Goal: Task Accomplishment & Management: Complete application form

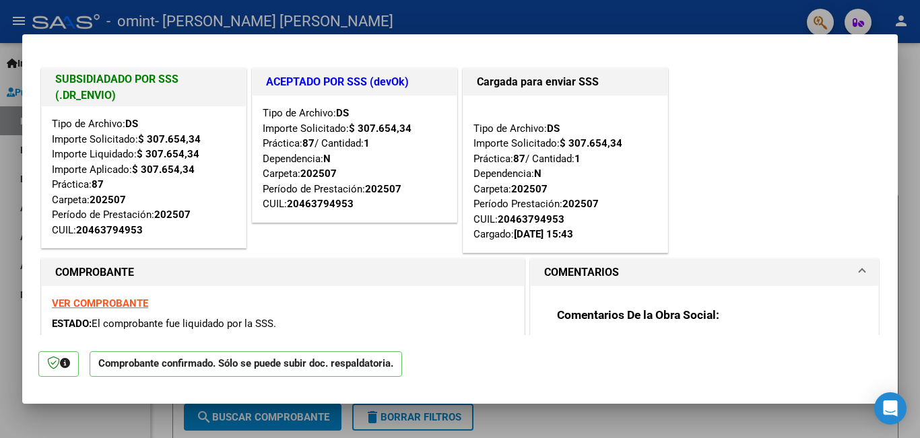
click at [19, 20] on div at bounding box center [460, 219] width 920 height 438
type input "$ 0,00"
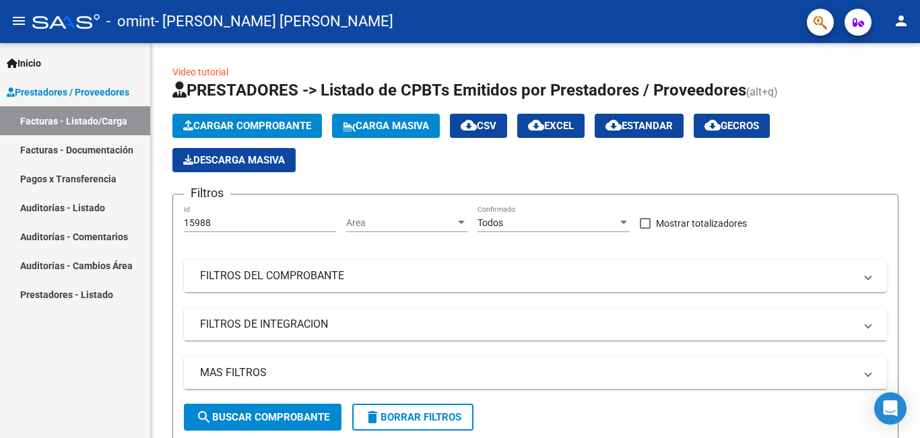
click at [85, 143] on link "Facturas - Documentación" at bounding box center [75, 149] width 150 height 29
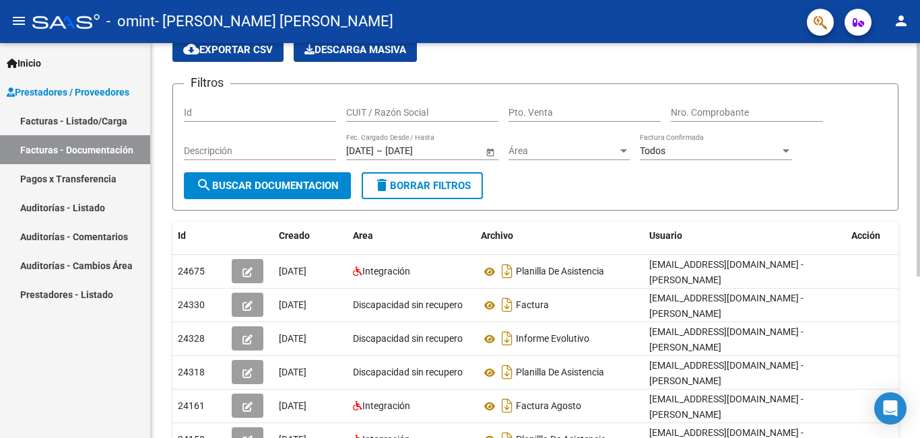
click at [918, 247] on div at bounding box center [918, 194] width 3 height 234
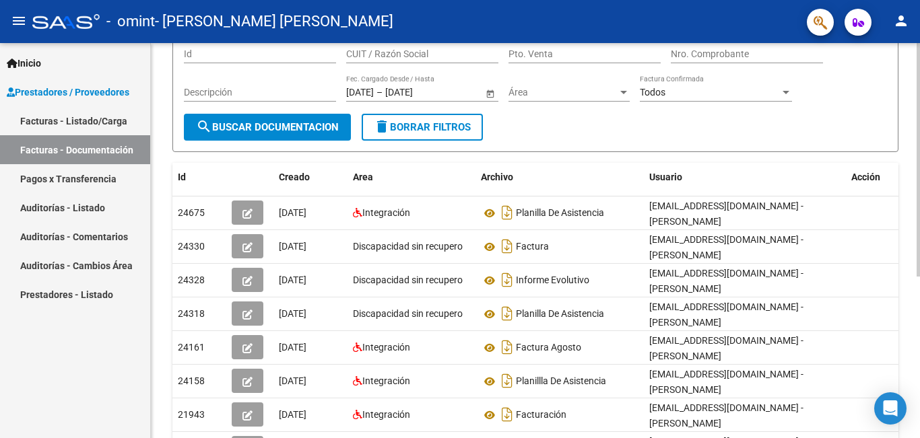
scroll to position [121, 0]
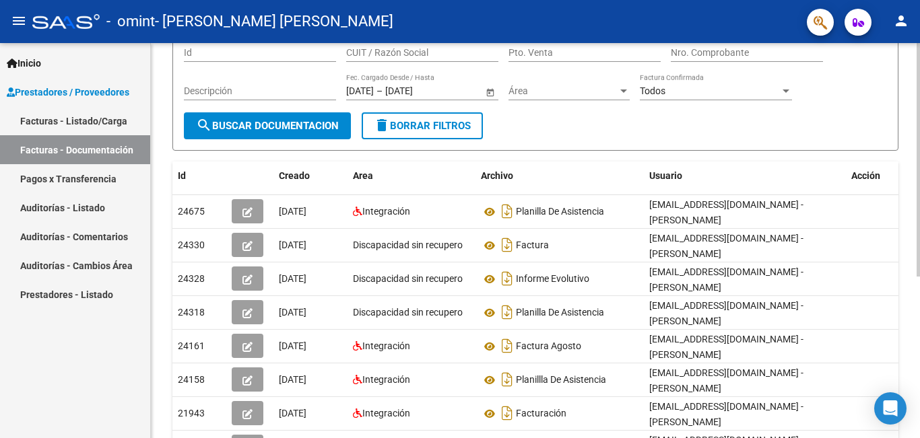
click at [915, 282] on div "PRESTADORES -> Comprobantes - Documentación Respaldatoria cloud_download Export…" at bounding box center [537, 268] width 773 height 692
drag, startPoint x: 915, startPoint y: 282, endPoint x: 915, endPoint y: 298, distance: 16.8
click at [915, 298] on div "PRESTADORES -> Comprobantes - Documentación Respaldatoria cloud_download Export…" at bounding box center [535, 268] width 769 height 692
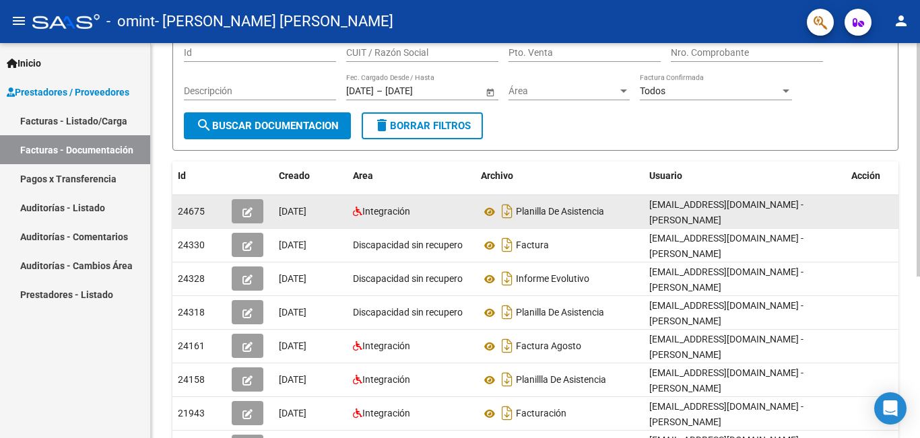
click at [255, 215] on button "button" at bounding box center [248, 211] width 32 height 24
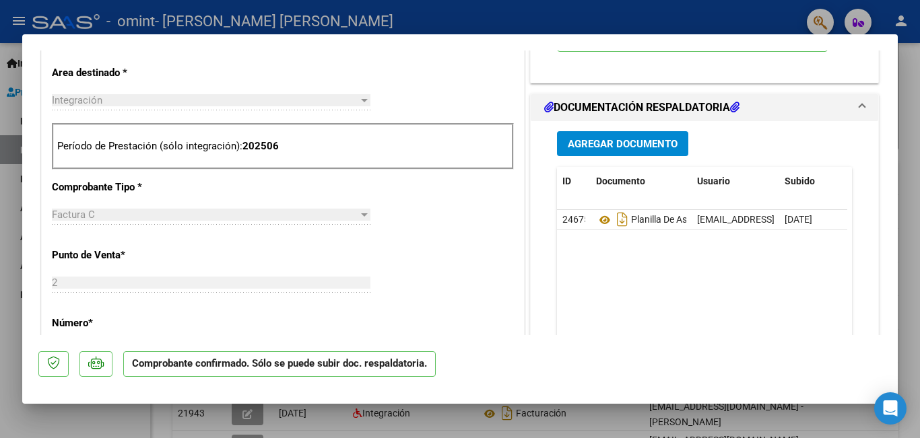
scroll to position [479, 0]
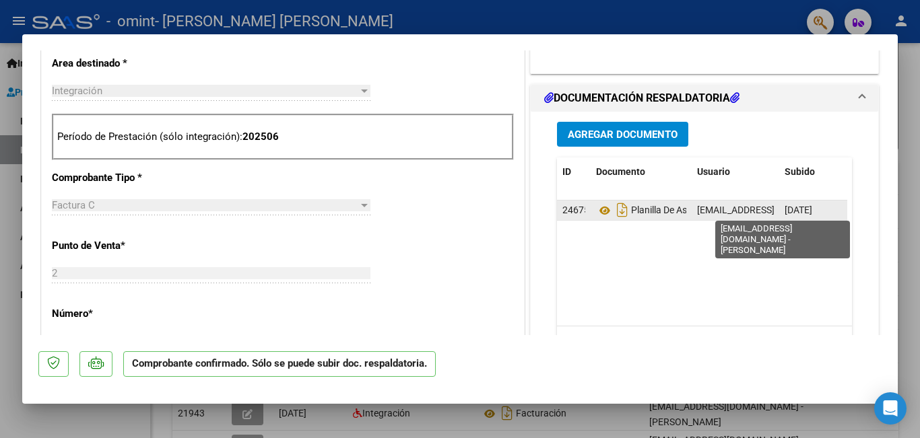
click at [750, 210] on span "[EMAIL_ADDRESS][DOMAIN_NAME] - [PERSON_NAME]" at bounding box center [811, 210] width 228 height 11
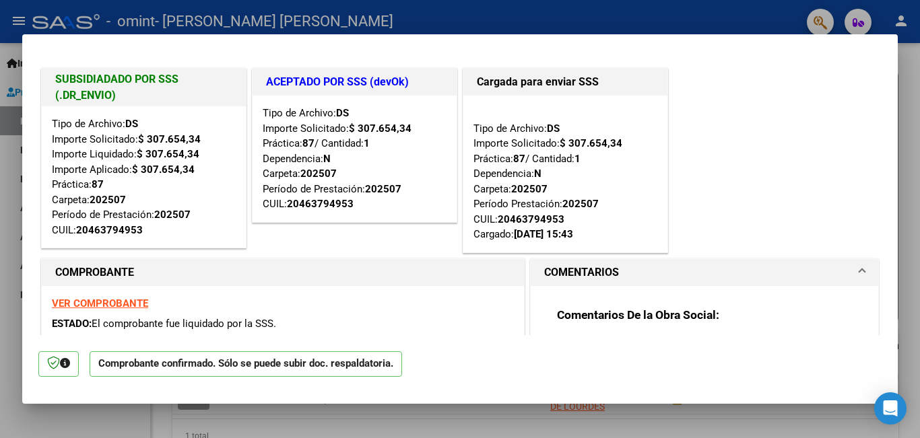
click at [13, 27] on div at bounding box center [460, 219] width 920 height 438
type input "$ 0,00"
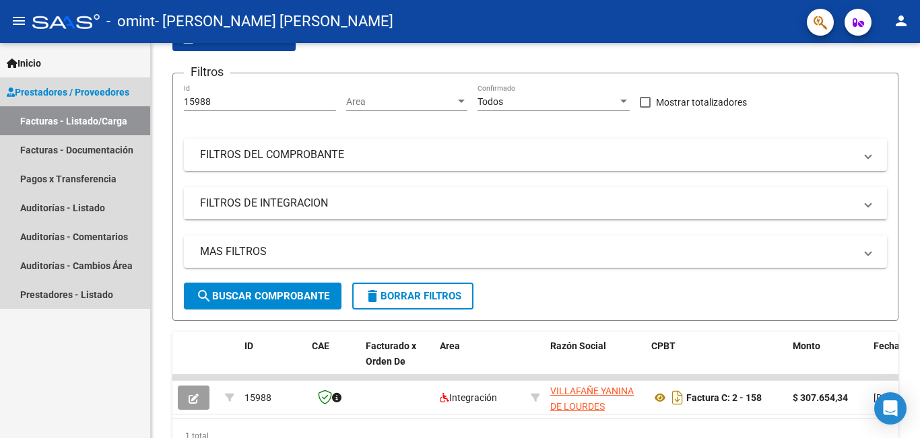
click at [81, 122] on link "Facturas - Listado/Carga" at bounding box center [75, 120] width 150 height 29
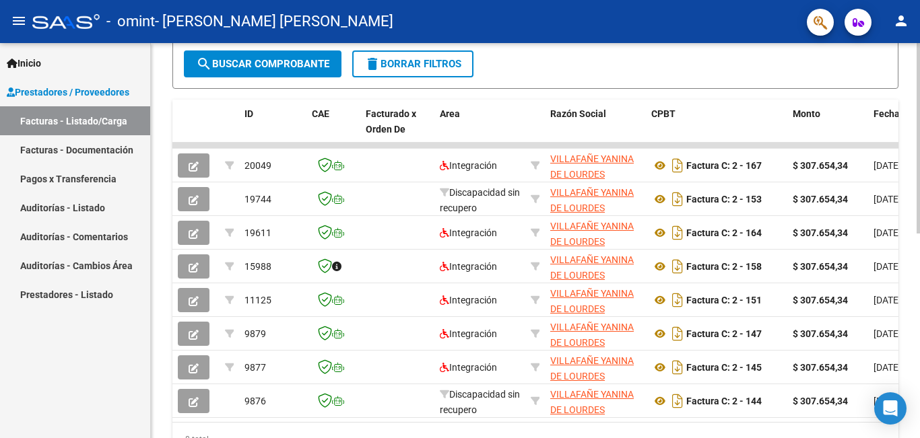
scroll to position [358, 0]
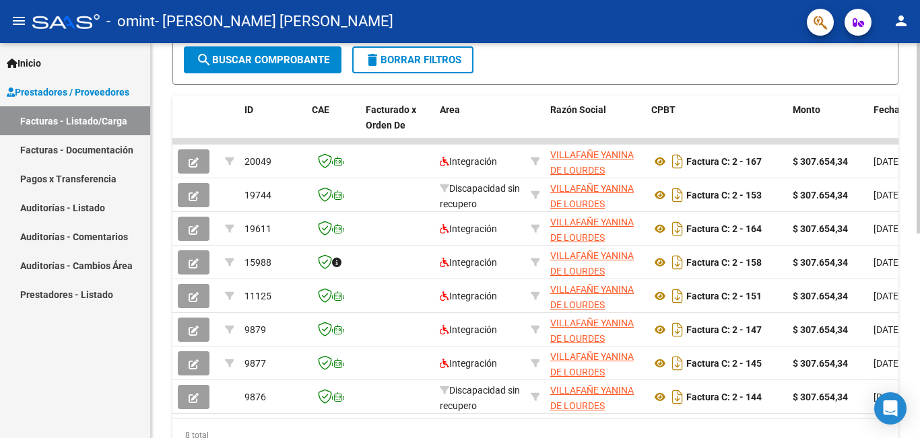
click at [911, 231] on div "Video tutorial PRESTADORES -> Listado de CPBTs Emitidos por Prestadores / Prove…" at bounding box center [537, 90] width 773 height 810
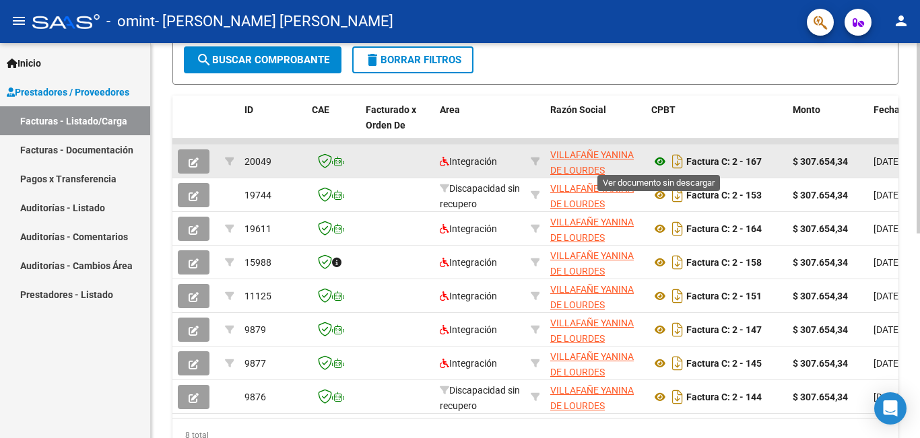
click at [659, 159] on icon at bounding box center [660, 162] width 18 height 16
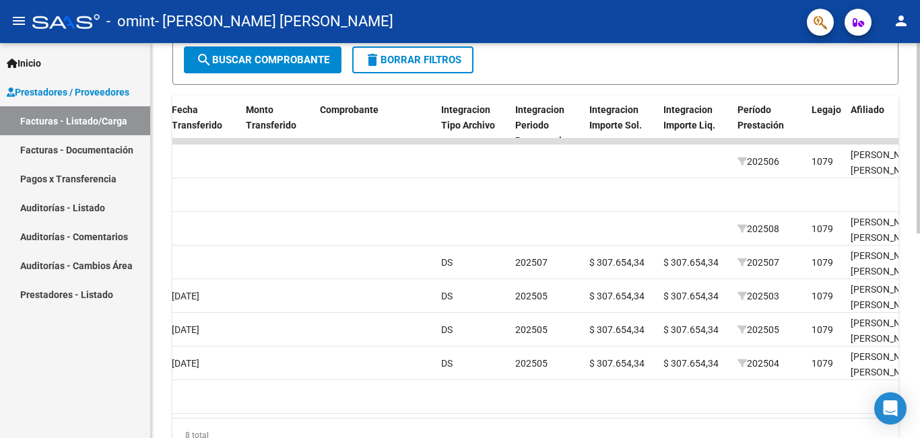
scroll to position [0, 1239]
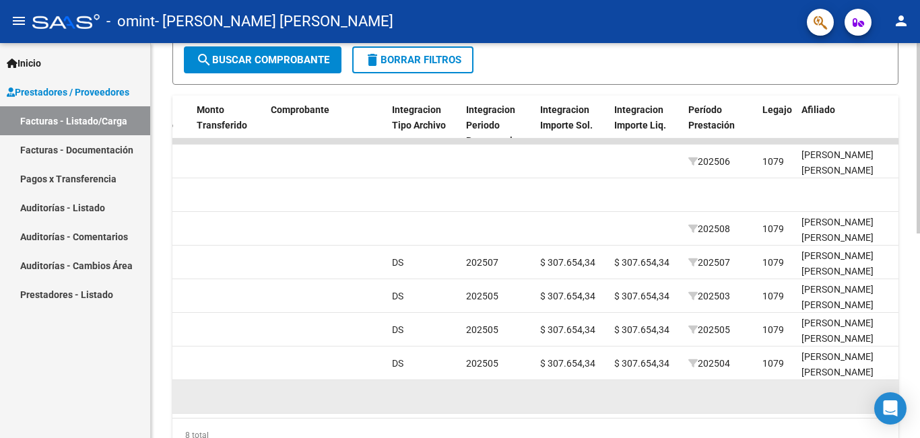
drag, startPoint x: 661, startPoint y: 403, endPoint x: 632, endPoint y: 403, distance: 29.0
click at [632, 403] on datatable-body-cell at bounding box center [646, 397] width 74 height 33
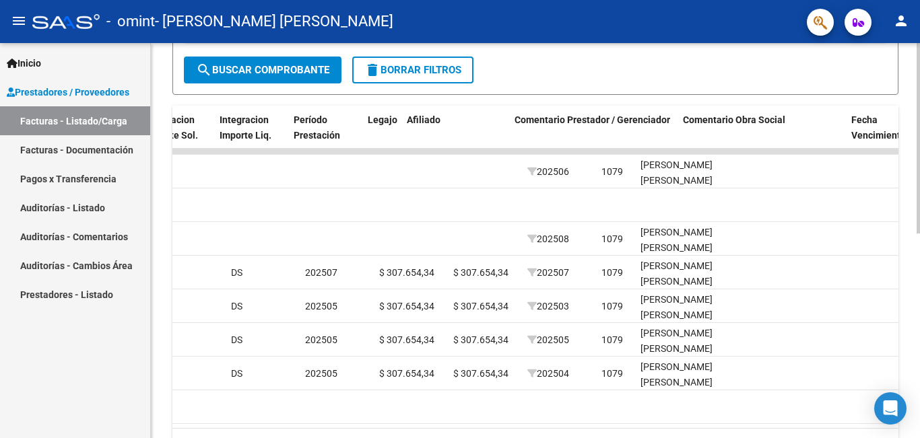
scroll to position [0, 1634]
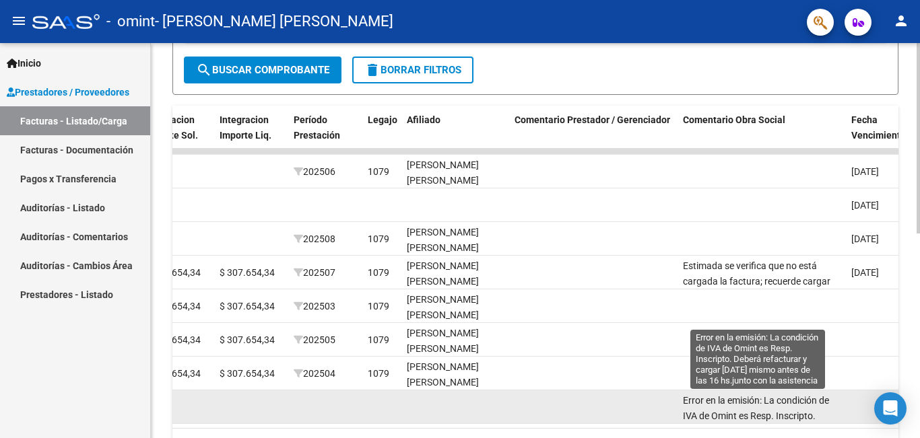
drag, startPoint x: 638, startPoint y: 428, endPoint x: 717, endPoint y: 418, distance: 78.9
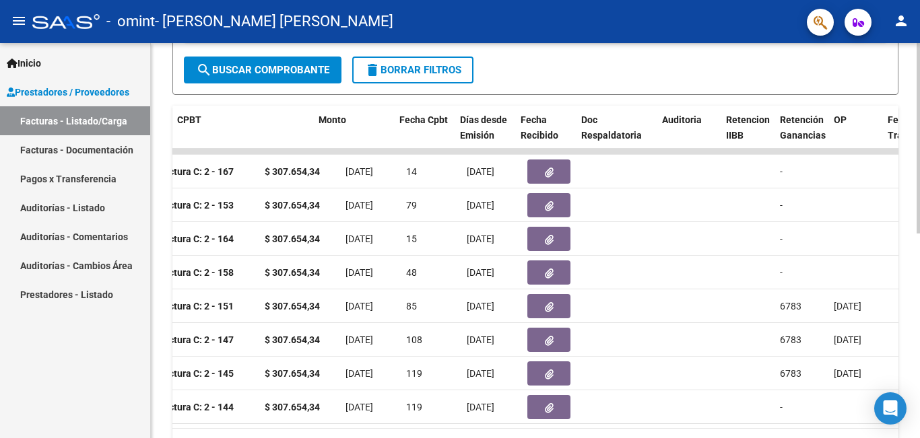
scroll to position [0, 474]
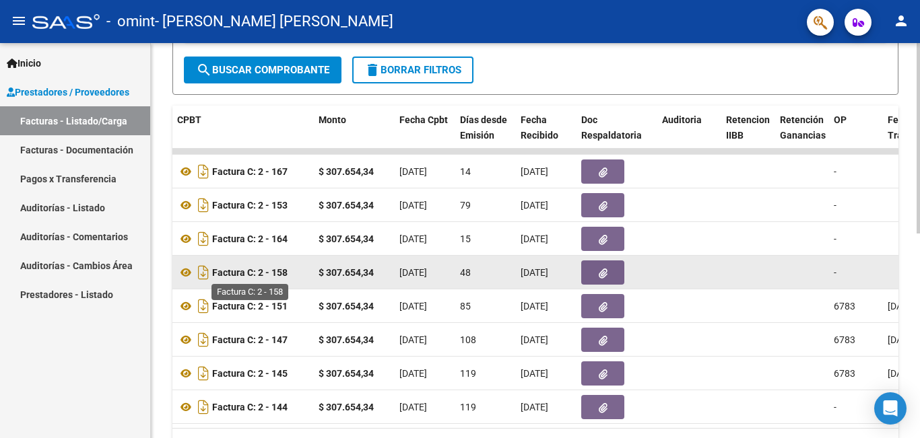
click at [288, 272] on strong "Factura C: 2 - 158" at bounding box center [249, 272] width 75 height 11
click at [603, 275] on icon "button" at bounding box center [603, 274] width 9 height 10
